Goal: Information Seeking & Learning: Learn about a topic

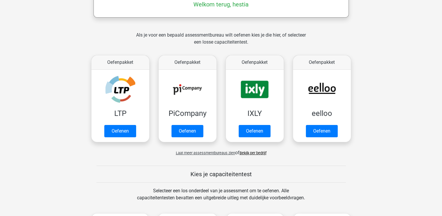
scroll to position [146, 0]
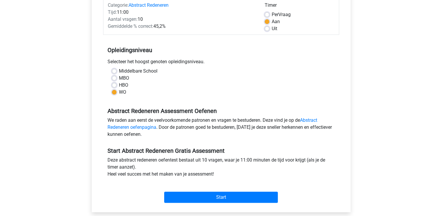
scroll to position [88, 0]
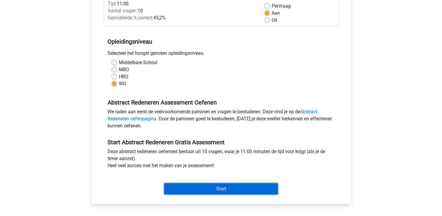
click at [220, 189] on input "Start" at bounding box center [221, 188] width 114 height 11
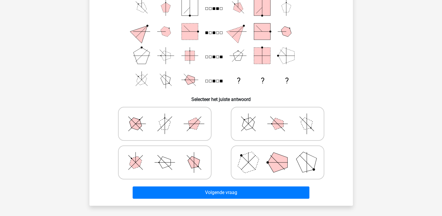
scroll to position [29, 0]
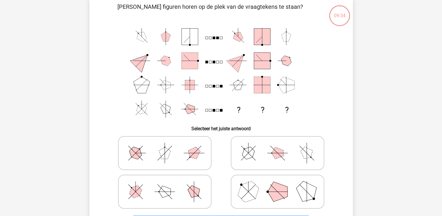
click at [164, 156] on polygon at bounding box center [165, 153] width 12 height 12
click at [165, 145] on input "radio" at bounding box center [167, 144] width 4 height 4
radio input "true"
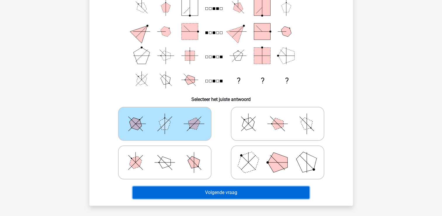
click at [225, 192] on button "Volgende vraag" at bounding box center [221, 192] width 177 height 12
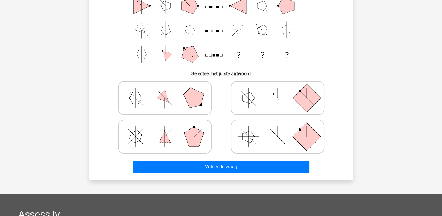
scroll to position [85, 0]
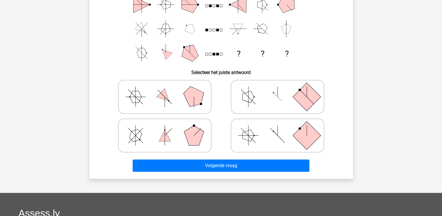
click at [154, 88] on icon at bounding box center [165, 96] width 88 height 29
click at [165, 88] on input "radio" at bounding box center [167, 88] width 4 height 4
radio input "true"
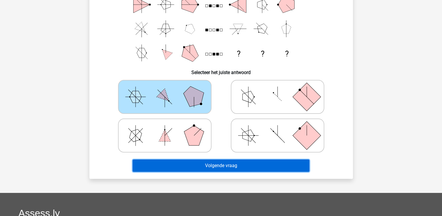
click at [215, 166] on button "Volgende vraag" at bounding box center [221, 165] width 177 height 12
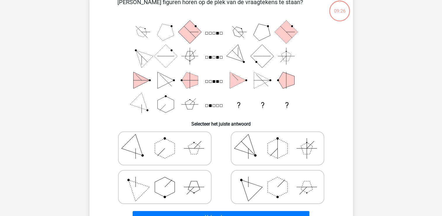
scroll to position [27, 0]
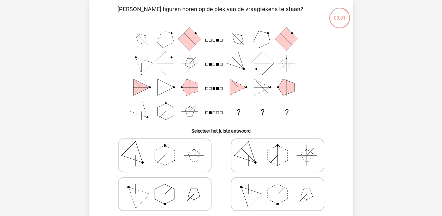
click at [270, 144] on icon at bounding box center [278, 154] width 88 height 29
click at [277, 144] on input "radio" at bounding box center [279, 146] width 4 height 4
radio input "true"
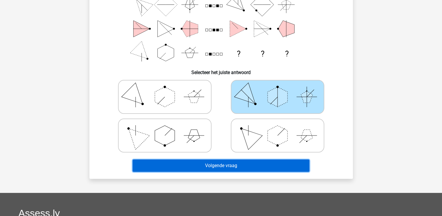
click at [259, 168] on button "Volgende vraag" at bounding box center [221, 165] width 177 height 12
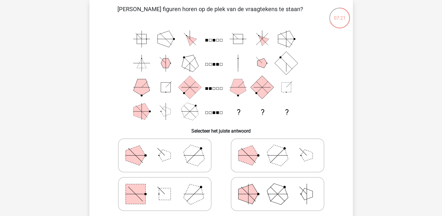
click at [161, 164] on icon at bounding box center [165, 154] width 88 height 29
click at [165, 148] on input "radio" at bounding box center [167, 146] width 4 height 4
radio input "true"
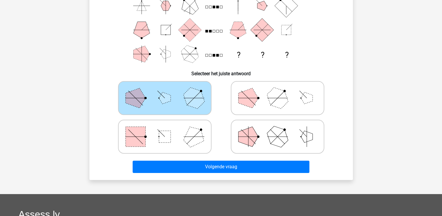
scroll to position [85, 0]
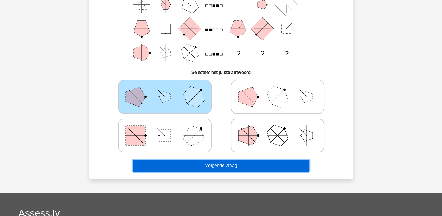
click at [207, 166] on button "Volgende vraag" at bounding box center [221, 165] width 177 height 12
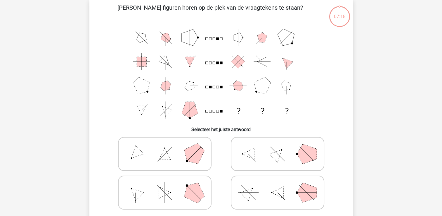
scroll to position [27, 0]
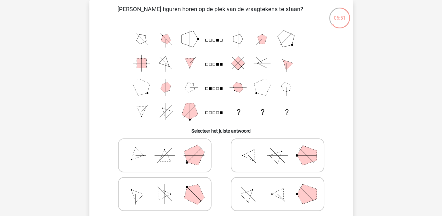
click at [274, 156] on polygon at bounding box center [277, 155] width 17 height 17
click at [277, 148] on input "radio" at bounding box center [279, 146] width 4 height 4
radio input "true"
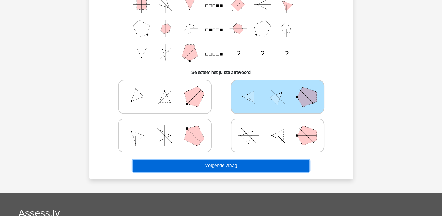
click at [273, 166] on button "Volgende vraag" at bounding box center [221, 165] width 177 height 12
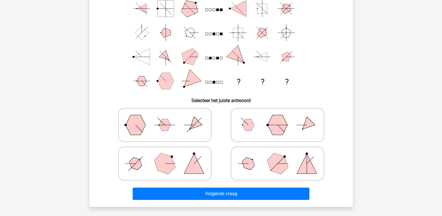
scroll to position [58, 0]
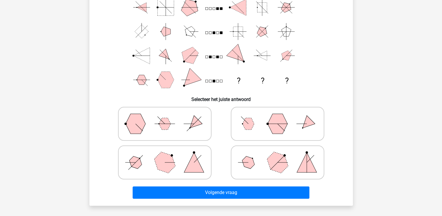
click at [131, 164] on polygon at bounding box center [135, 162] width 17 height 17
click at [165, 155] on input "radio" at bounding box center [167, 153] width 4 height 4
radio input "true"
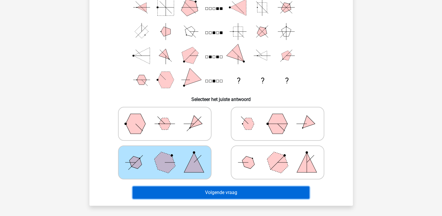
click at [237, 194] on button "Volgende vraag" at bounding box center [221, 192] width 177 height 12
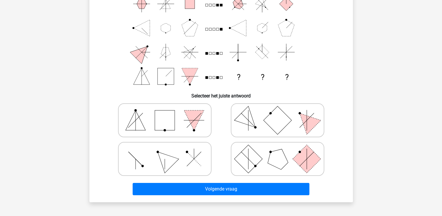
scroll to position [85, 0]
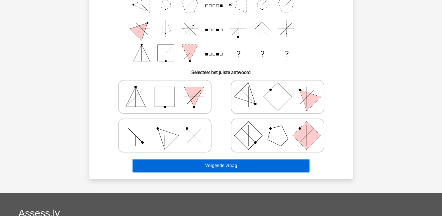
click at [210, 163] on button "Volgende vraag" at bounding box center [221, 165] width 177 height 12
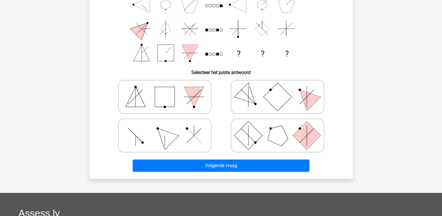
click at [187, 131] on icon at bounding box center [165, 135] width 88 height 29
click at [168, 128] on input "radio" at bounding box center [167, 126] width 4 height 4
radio input "true"
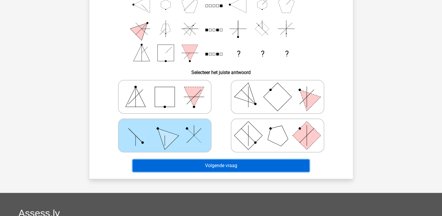
click at [204, 166] on button "Volgende vraag" at bounding box center [221, 165] width 177 height 12
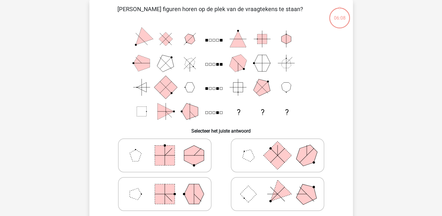
click at [199, 168] on icon at bounding box center [165, 154] width 88 height 29
click at [168, 148] on input "radio" at bounding box center [167, 146] width 4 height 4
radio input "true"
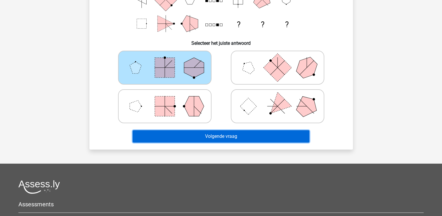
click at [196, 139] on button "Volgende vraag" at bounding box center [221, 136] width 177 height 12
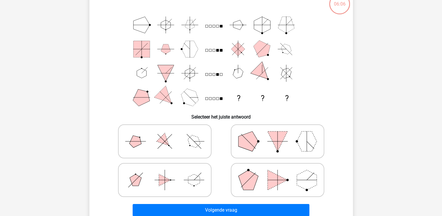
scroll to position [27, 0]
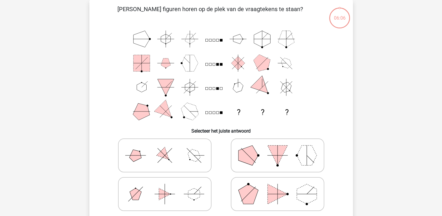
click at [191, 196] on polygon at bounding box center [194, 194] width 12 height 12
click at [168, 186] on input "radio" at bounding box center [167, 185] width 4 height 4
radio input "true"
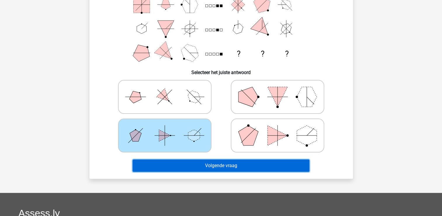
click at [201, 166] on button "Volgende vraag" at bounding box center [221, 165] width 177 height 12
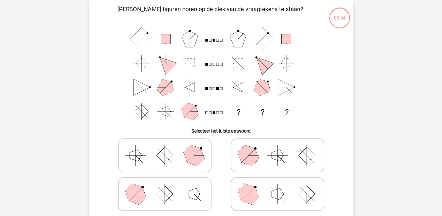
click at [187, 160] on polygon at bounding box center [194, 155] width 28 height 28
click at [168, 148] on input "radio" at bounding box center [167, 146] width 4 height 4
radio input "true"
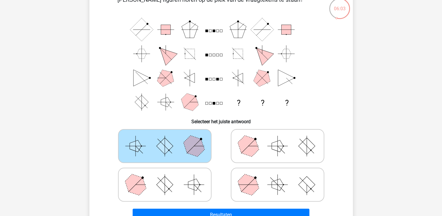
scroll to position [114, 0]
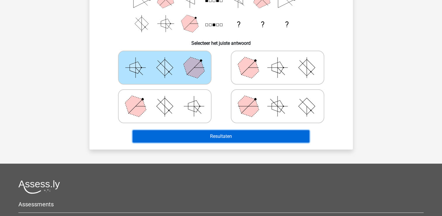
click at [193, 136] on button "Resultaten" at bounding box center [221, 136] width 177 height 12
click at [246, 133] on button "Resultaten" at bounding box center [221, 136] width 177 height 12
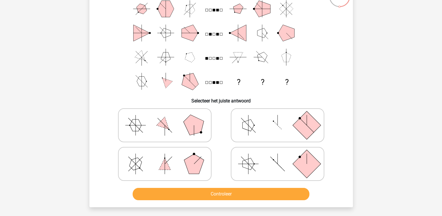
scroll to position [117, 0]
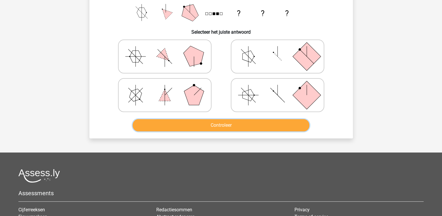
click at [243, 128] on button "Controleer" at bounding box center [221, 125] width 177 height 12
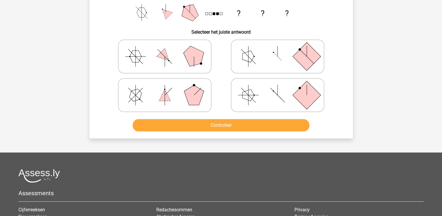
click at [173, 88] on icon at bounding box center [165, 94] width 88 height 29
click at [168, 88] on input "radio" at bounding box center [167, 86] width 4 height 4
radio input "true"
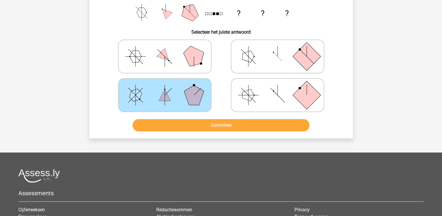
click at [196, 116] on div "Controleer" at bounding box center [221, 123] width 245 height 19
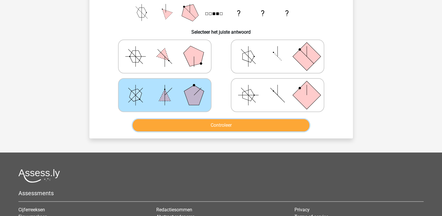
click at [196, 121] on button "Controleer" at bounding box center [221, 125] width 177 height 12
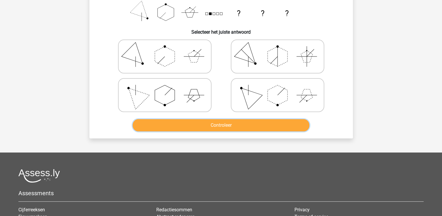
click at [198, 125] on button "Controleer" at bounding box center [221, 125] width 177 height 12
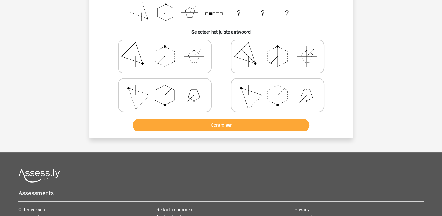
click at [130, 59] on icon at bounding box center [165, 56] width 88 height 29
click at [165, 49] on input "radio" at bounding box center [167, 47] width 4 height 4
radio input "true"
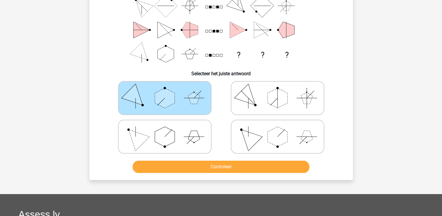
scroll to position [0, 0]
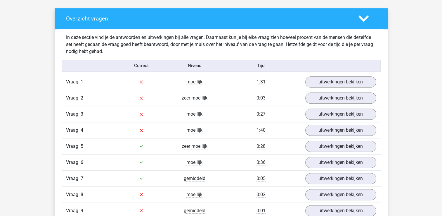
scroll to position [350, 0]
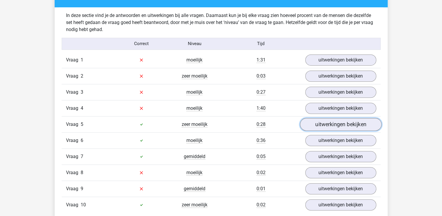
click at [332, 123] on link "uitwerkingen bekijken" at bounding box center [340, 124] width 81 height 13
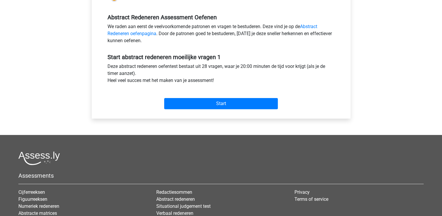
scroll to position [175, 0]
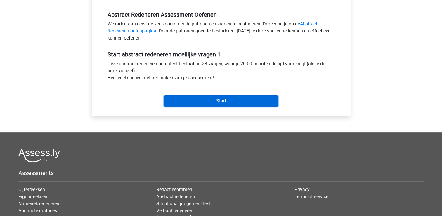
click at [222, 99] on input "Start" at bounding box center [221, 100] width 114 height 11
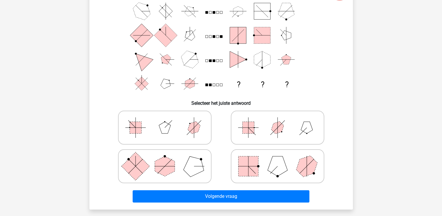
scroll to position [58, 0]
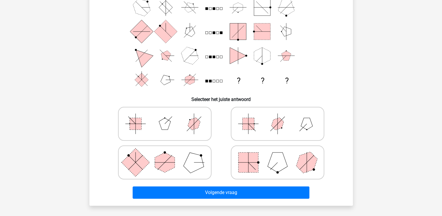
click at [137, 128] on rect at bounding box center [136, 124] width 12 height 12
click at [165, 116] on input "radio" at bounding box center [167, 114] width 4 height 4
radio input "true"
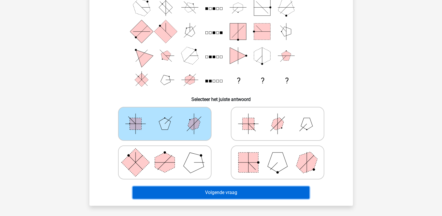
click at [193, 194] on button "Volgende vraag" at bounding box center [221, 192] width 177 height 12
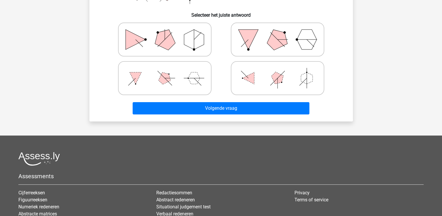
scroll to position [144, 0]
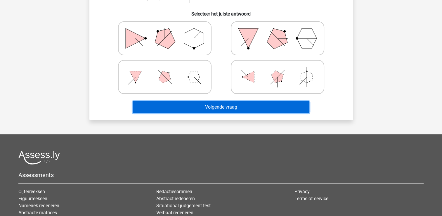
click at [213, 107] on button "Volgende vraag" at bounding box center [221, 107] width 177 height 12
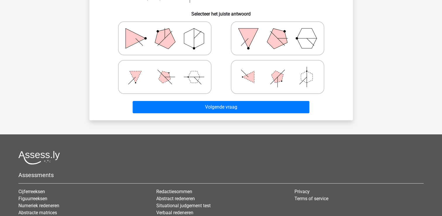
click at [204, 88] on icon at bounding box center [165, 76] width 88 height 29
click at [168, 69] on input "radio" at bounding box center [167, 68] width 4 height 4
radio input "true"
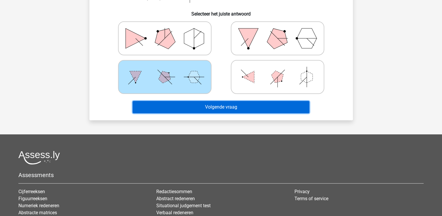
click at [205, 108] on button "Volgende vraag" at bounding box center [221, 107] width 177 height 12
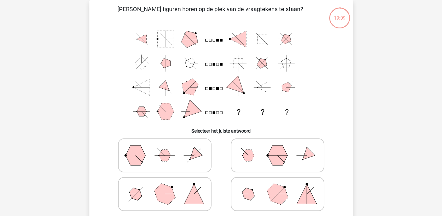
click at [180, 165] on icon at bounding box center [165, 154] width 88 height 29
click at [168, 148] on input "radio" at bounding box center [167, 146] width 4 height 4
radio input "true"
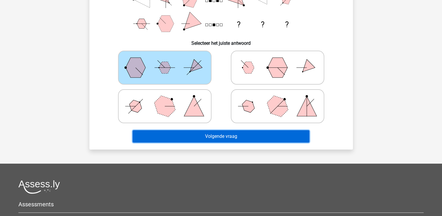
click at [210, 136] on button "Volgende vraag" at bounding box center [221, 136] width 177 height 12
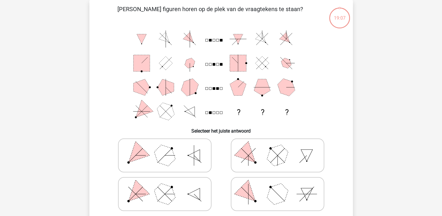
click at [179, 149] on icon at bounding box center [165, 154] width 88 height 29
click at [168, 148] on input "radio" at bounding box center [167, 146] width 4 height 4
radio input "true"
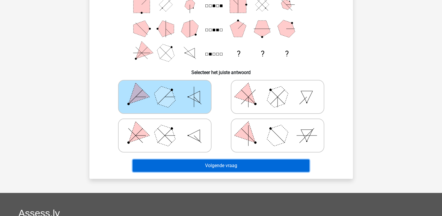
click at [221, 163] on button "Volgende vraag" at bounding box center [221, 165] width 177 height 12
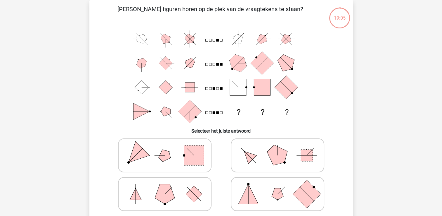
click at [185, 166] on icon at bounding box center [165, 154] width 88 height 29
click at [168, 148] on input "radio" at bounding box center [167, 146] width 4 height 4
radio input "true"
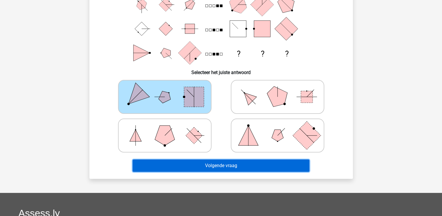
click at [215, 164] on button "Volgende vraag" at bounding box center [221, 165] width 177 height 12
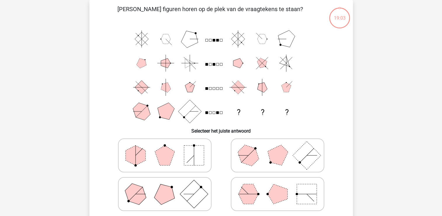
click at [180, 157] on icon at bounding box center [165, 154] width 88 height 29
click at [168, 148] on input "radio" at bounding box center [167, 146] width 4 height 4
radio input "true"
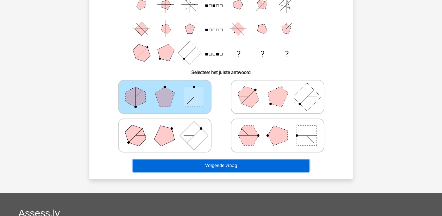
click at [215, 166] on button "Volgende vraag" at bounding box center [221, 165] width 177 height 12
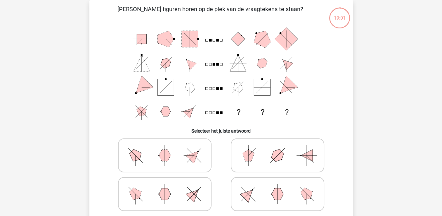
click at [185, 154] on icon at bounding box center [165, 154] width 88 height 29
click at [168, 148] on input "radio" at bounding box center [167, 146] width 4 height 4
radio input "true"
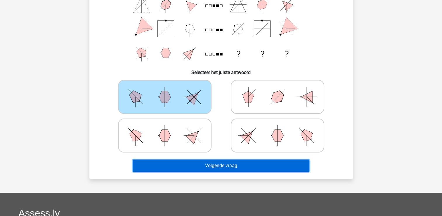
click at [245, 164] on button "Volgende vraag" at bounding box center [221, 165] width 177 height 12
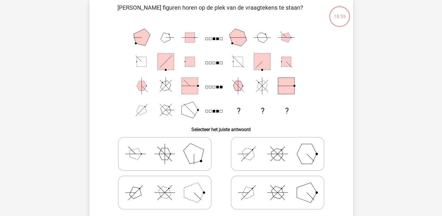
scroll to position [27, 0]
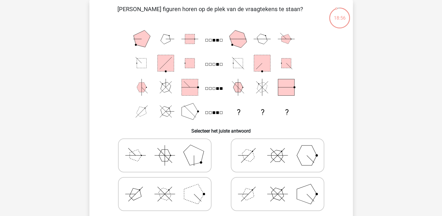
click at [179, 149] on icon at bounding box center [165, 154] width 88 height 29
click at [168, 148] on input "radio" at bounding box center [167, 146] width 4 height 4
radio input "true"
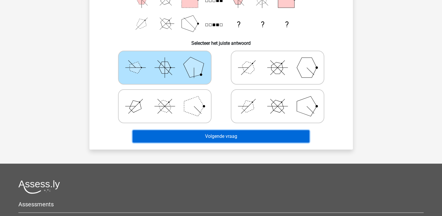
click at [204, 139] on button "Volgende vraag" at bounding box center [221, 136] width 177 height 12
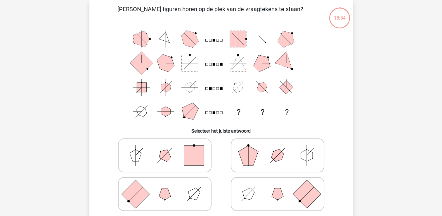
click at [176, 168] on icon at bounding box center [165, 154] width 88 height 29
click at [168, 148] on input "radio" at bounding box center [167, 146] width 4 height 4
radio input "true"
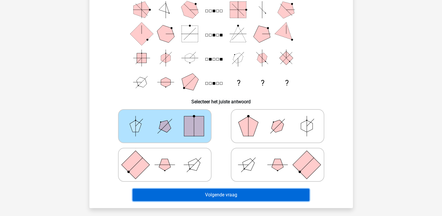
click at [192, 190] on button "Volgende vraag" at bounding box center [221, 194] width 177 height 12
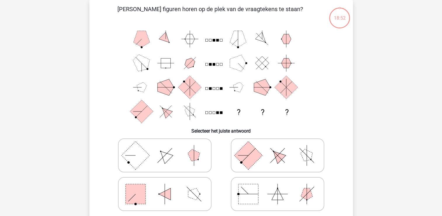
click at [189, 173] on div at bounding box center [164, 155] width 113 height 39
click at [188, 171] on label at bounding box center [164, 155] width 93 height 34
click at [168, 148] on input "radio" at bounding box center [167, 146] width 4 height 4
radio input "true"
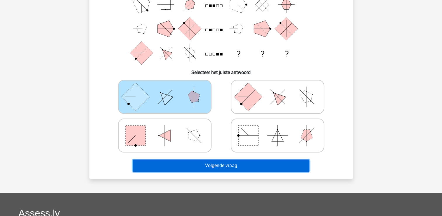
click at [197, 168] on button "Volgende vraag" at bounding box center [221, 165] width 177 height 12
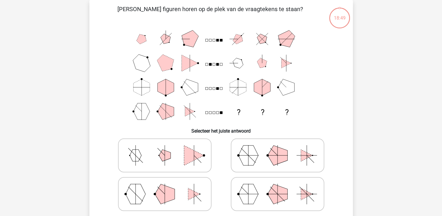
click at [197, 168] on icon at bounding box center [165, 154] width 88 height 29
click at [168, 148] on input "radio" at bounding box center [167, 146] width 4 height 4
radio input "true"
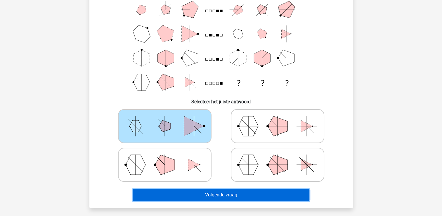
click at [204, 191] on button "Volgende vraag" at bounding box center [221, 194] width 177 height 12
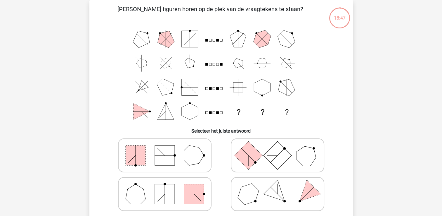
click at [192, 159] on polygon at bounding box center [194, 155] width 20 height 20
click at [168, 148] on input "radio" at bounding box center [167, 146] width 4 height 4
radio input "true"
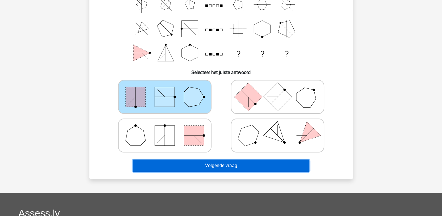
click at [201, 170] on button "Volgende vraag" at bounding box center [221, 165] width 177 height 12
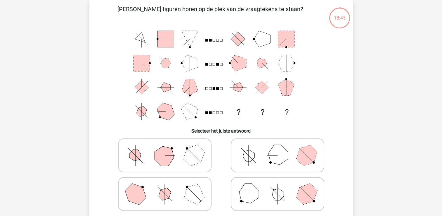
drag, startPoint x: 195, startPoint y: 165, endPoint x: 193, endPoint y: 171, distance: 6.3
click at [194, 165] on icon at bounding box center [165, 154] width 88 height 29
click at [168, 148] on input "radio" at bounding box center [167, 146] width 4 height 4
radio input "true"
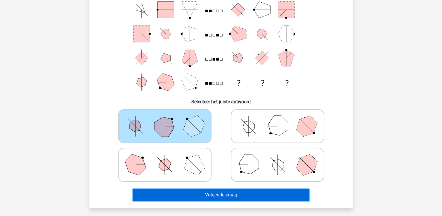
click at [202, 197] on button "Volgende vraag" at bounding box center [221, 194] width 177 height 12
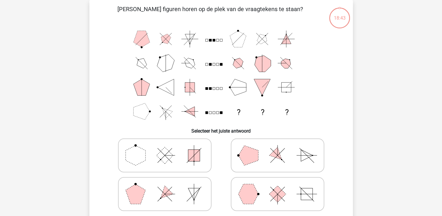
click at [191, 170] on label at bounding box center [164, 155] width 93 height 34
click at [168, 148] on input "radio" at bounding box center [167, 146] width 4 height 4
radio input "true"
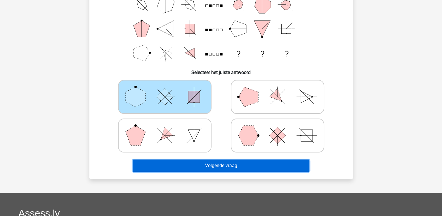
click at [194, 170] on button "Volgende vraag" at bounding box center [221, 165] width 177 height 12
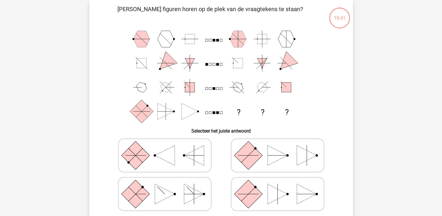
click at [194, 192] on polygon at bounding box center [194, 194] width 20 height 20
click at [168, 186] on input "radio" at bounding box center [167, 185] width 4 height 4
radio input "true"
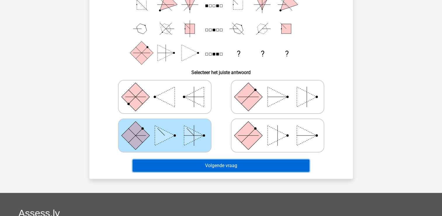
click at [194, 164] on button "Volgende vraag" at bounding box center [221, 165] width 177 height 12
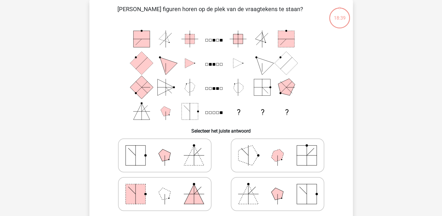
click at [190, 159] on polygon at bounding box center [194, 155] width 20 height 20
click at [168, 148] on input "radio" at bounding box center [167, 146] width 4 height 4
radio input "true"
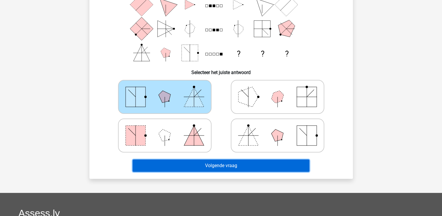
click at [199, 170] on button "Volgende vraag" at bounding box center [221, 165] width 177 height 12
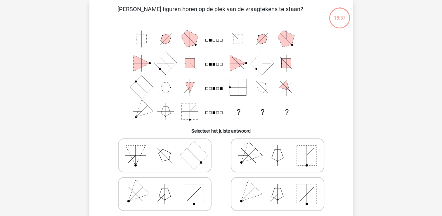
click at [191, 157] on rect at bounding box center [194, 155] width 28 height 28
click at [168, 148] on input "radio" at bounding box center [167, 146] width 4 height 4
radio input "true"
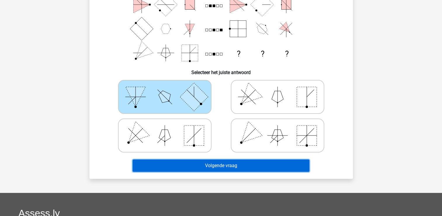
click at [194, 161] on button "Volgende vraag" at bounding box center [221, 165] width 177 height 12
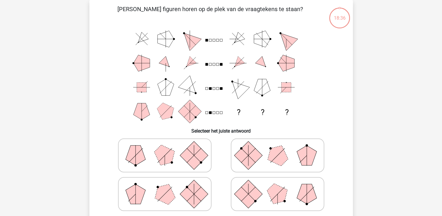
click at [188, 155] on rect at bounding box center [194, 155] width 28 height 28
click at [168, 148] on input "radio" at bounding box center [167, 146] width 4 height 4
radio input "true"
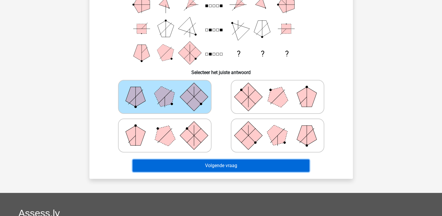
click at [197, 167] on button "Volgende vraag" at bounding box center [221, 165] width 177 height 12
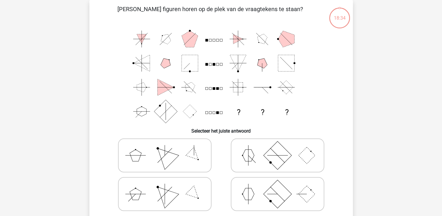
click at [193, 154] on polygon at bounding box center [193, 155] width 17 height 17
click at [168, 148] on input "radio" at bounding box center [167, 146] width 4 height 4
radio input "true"
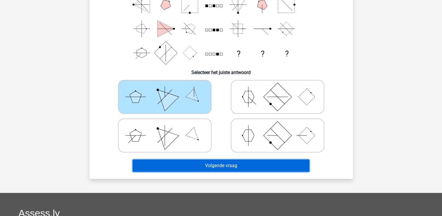
click at [197, 164] on button "Volgende vraag" at bounding box center [221, 165] width 177 height 12
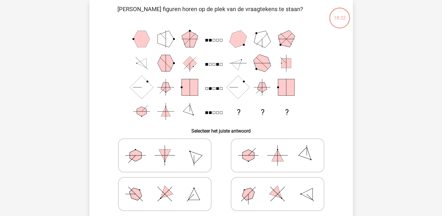
click at [191, 158] on icon at bounding box center [165, 154] width 88 height 29
click at [168, 148] on input "radio" at bounding box center [167, 146] width 4 height 4
radio input "true"
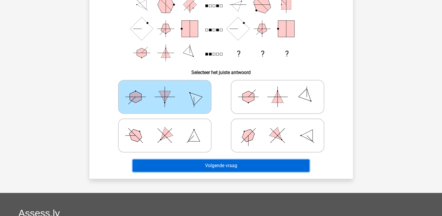
click at [196, 163] on button "Volgende vraag" at bounding box center [221, 165] width 177 height 12
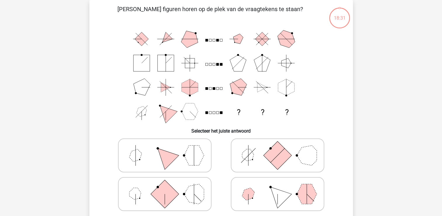
click at [188, 158] on polygon at bounding box center [194, 155] width 20 height 20
click at [168, 148] on input "radio" at bounding box center [167, 146] width 4 height 4
radio input "true"
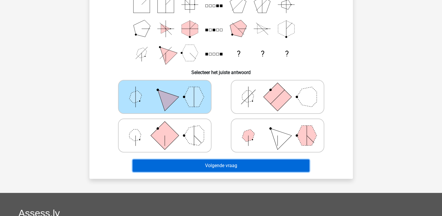
click at [192, 163] on button "Volgende vraag" at bounding box center [221, 165] width 177 height 12
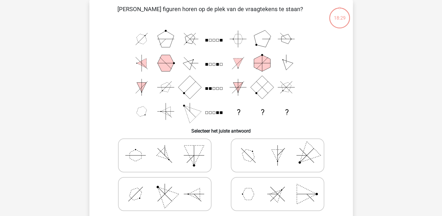
click at [189, 156] on polygon at bounding box center [194, 155] width 20 height 20
click at [168, 148] on input "radio" at bounding box center [167, 146] width 4 height 4
radio input "true"
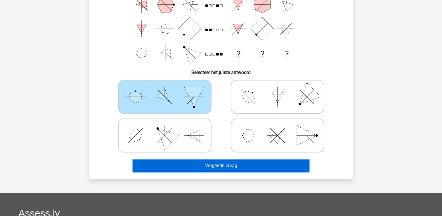
click at [194, 169] on button "Volgende vraag" at bounding box center [221, 165] width 177 height 12
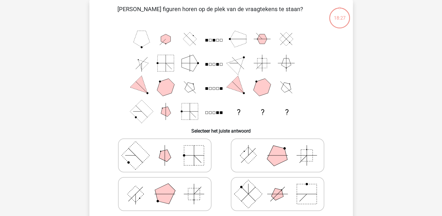
click at [165, 157] on polygon at bounding box center [164, 155] width 17 height 17
click at [165, 148] on input "radio" at bounding box center [167, 146] width 4 height 4
radio input "true"
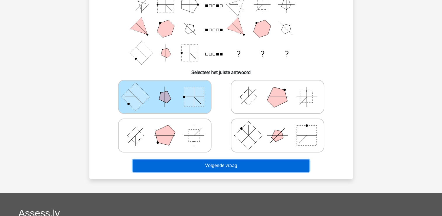
click at [180, 159] on button "Volgende vraag" at bounding box center [221, 165] width 177 height 12
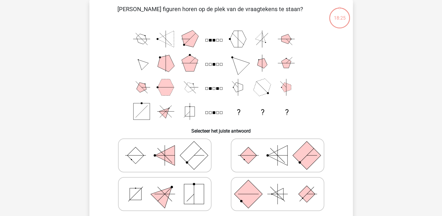
click at [178, 149] on icon at bounding box center [165, 154] width 88 height 29
click at [168, 148] on input "radio" at bounding box center [167, 146] width 4 height 4
radio input "true"
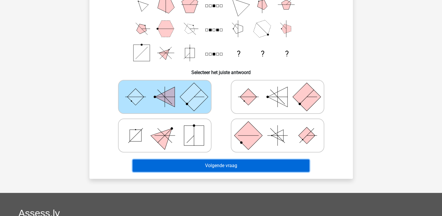
click at [186, 170] on button "Volgende vraag" at bounding box center [221, 165] width 177 height 12
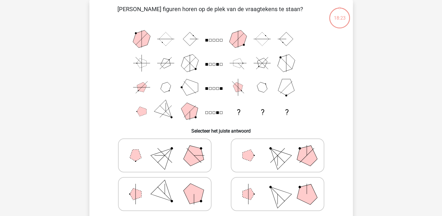
click at [180, 147] on icon at bounding box center [165, 154] width 88 height 29
click at [168, 147] on input "radio" at bounding box center [167, 146] width 4 height 4
radio input "true"
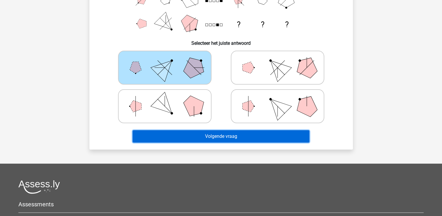
click at [185, 134] on button "Volgende vraag" at bounding box center [221, 136] width 177 height 12
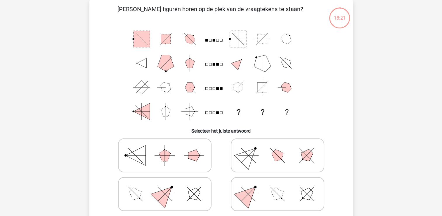
click at [179, 144] on icon at bounding box center [165, 154] width 88 height 29
click at [168, 144] on input "radio" at bounding box center [167, 146] width 4 height 4
radio input "true"
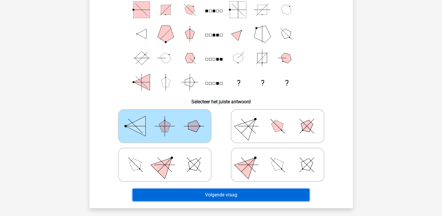
click at [192, 191] on button "Volgende vraag" at bounding box center [221, 194] width 177 height 12
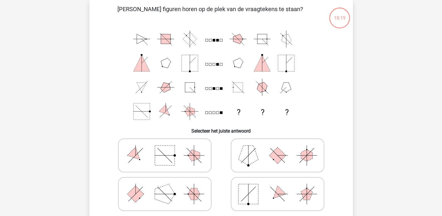
click at [189, 164] on icon at bounding box center [165, 154] width 88 height 29
click at [168, 148] on input "radio" at bounding box center [167, 146] width 4 height 4
radio input "true"
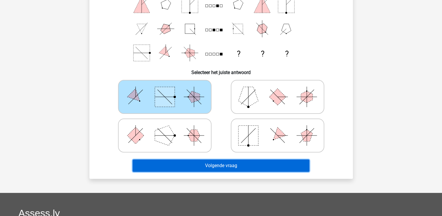
click at [190, 165] on button "Volgende vraag" at bounding box center [221, 165] width 177 height 12
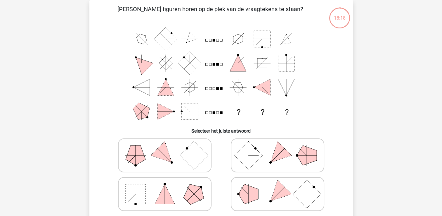
click at [182, 158] on icon at bounding box center [165, 154] width 88 height 29
click at [168, 148] on input "radio" at bounding box center [167, 146] width 4 height 4
radio input "true"
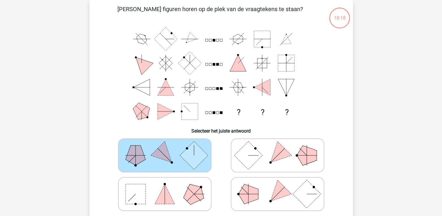
scroll to position [85, 0]
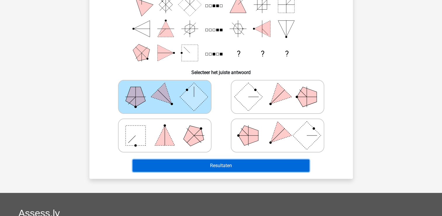
click at [183, 161] on button "Resultaten" at bounding box center [221, 165] width 177 height 12
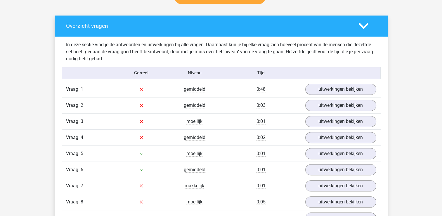
scroll to position [350, 0]
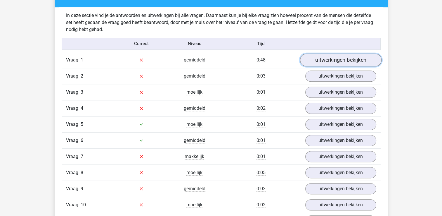
click at [352, 61] on link "uitwerkingen bekijken" at bounding box center [340, 59] width 81 height 13
